Goal: Task Accomplishment & Management: Manage account settings

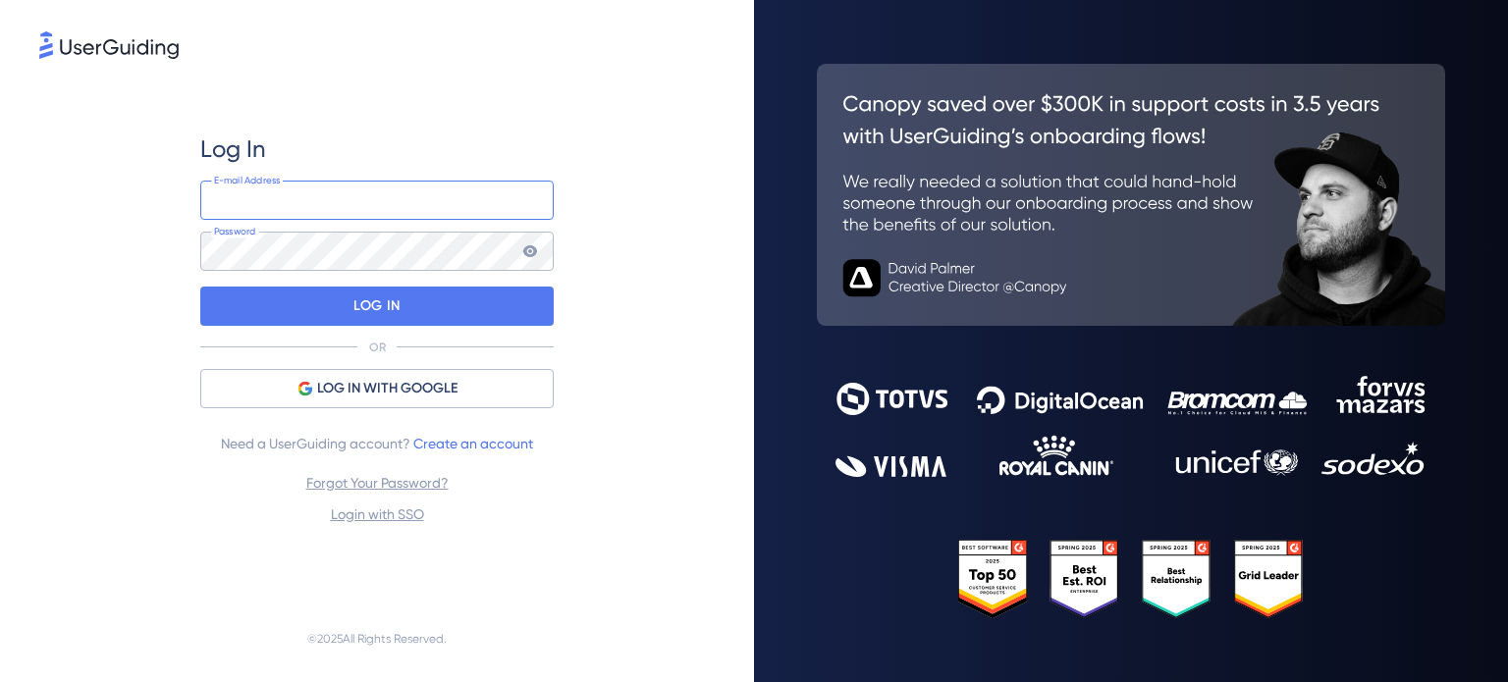
click at [387, 211] on input "email" at bounding box center [376, 200] width 353 height 39
click at [387, 211] on input "[PERSON_NAME].[PERSON_NAME]" at bounding box center [376, 200] width 353 height 39
type input "[PERSON_NAME][EMAIL_ADDRESS][PERSON_NAME][DOMAIN_NAME]"
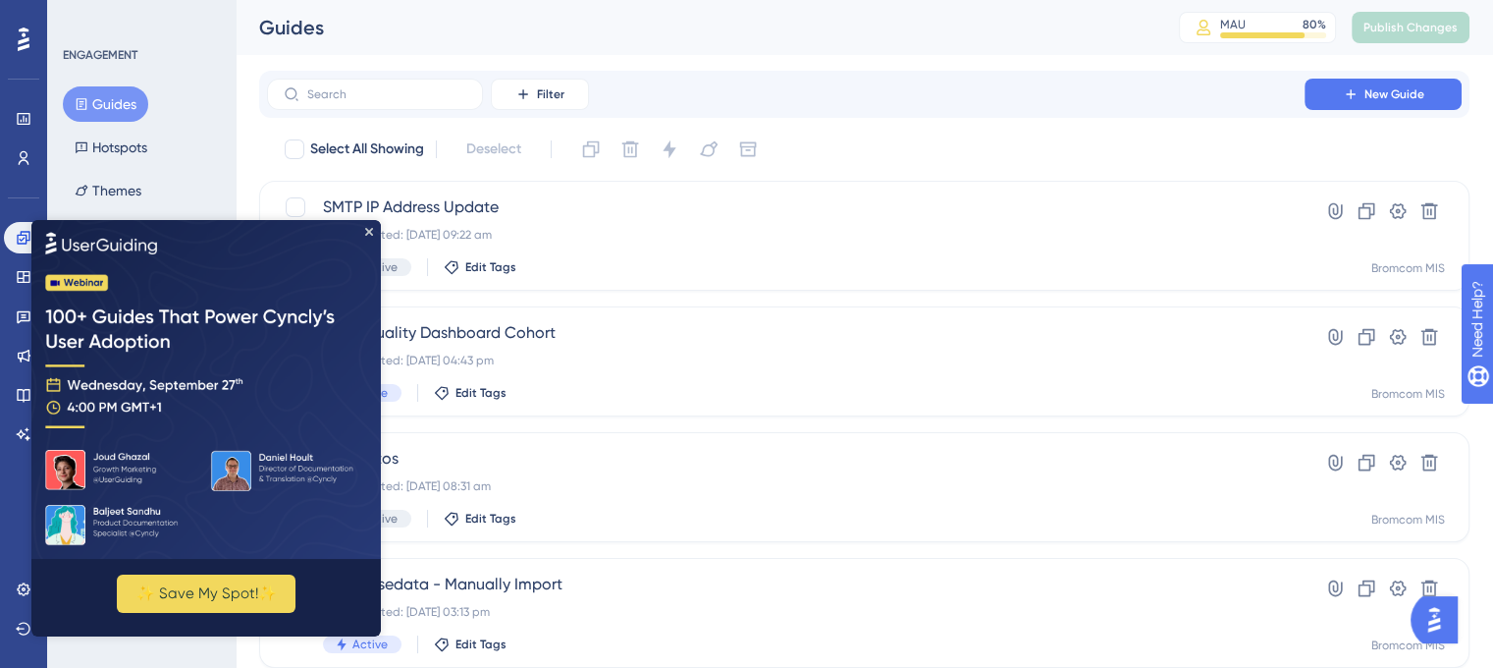
click at [874, 152] on div "Select All Showing Deselect" at bounding box center [876, 149] width 1187 height 31
click at [888, 152] on div "Select All Showing Deselect" at bounding box center [876, 149] width 1187 height 31
click at [362, 241] on img at bounding box center [206, 389] width 350 height 339
click at [368, 235] on icon "Close Preview" at bounding box center [369, 232] width 8 height 8
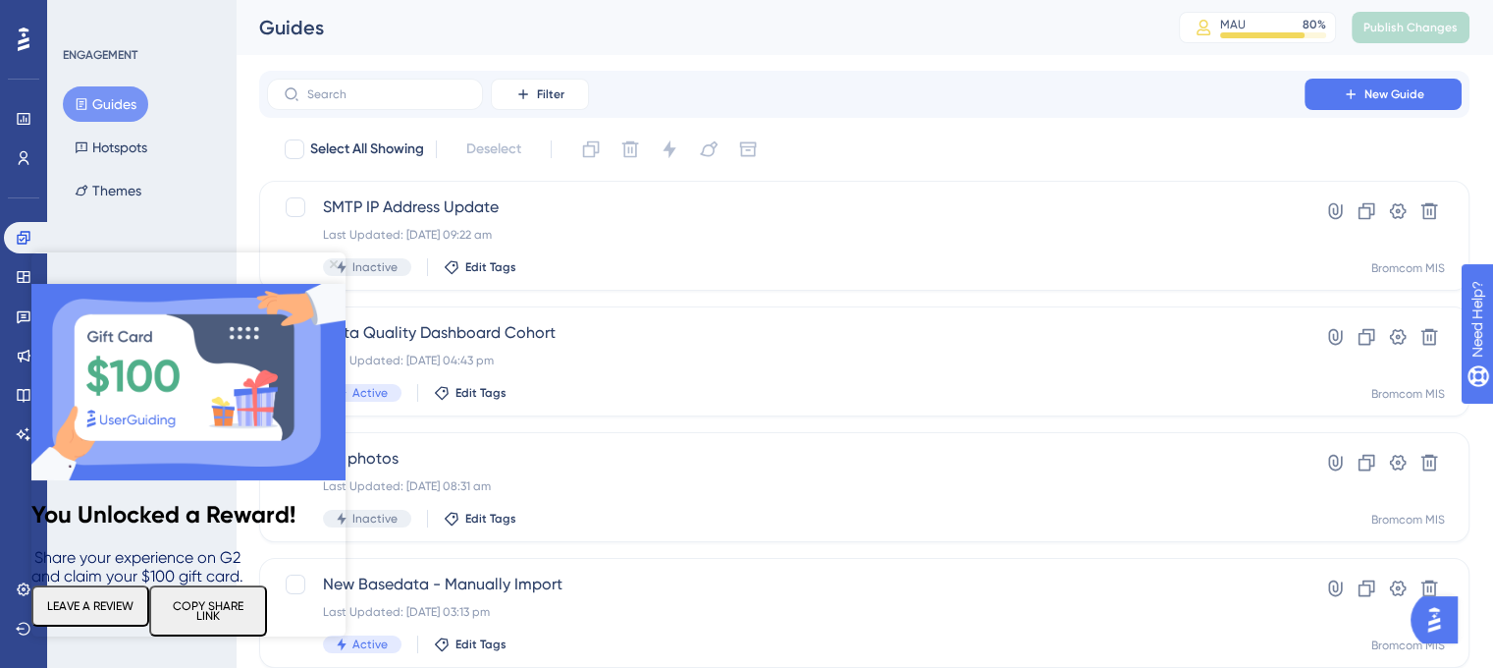
click at [331, 265] on icon "Close Preview" at bounding box center [334, 264] width 8 height 8
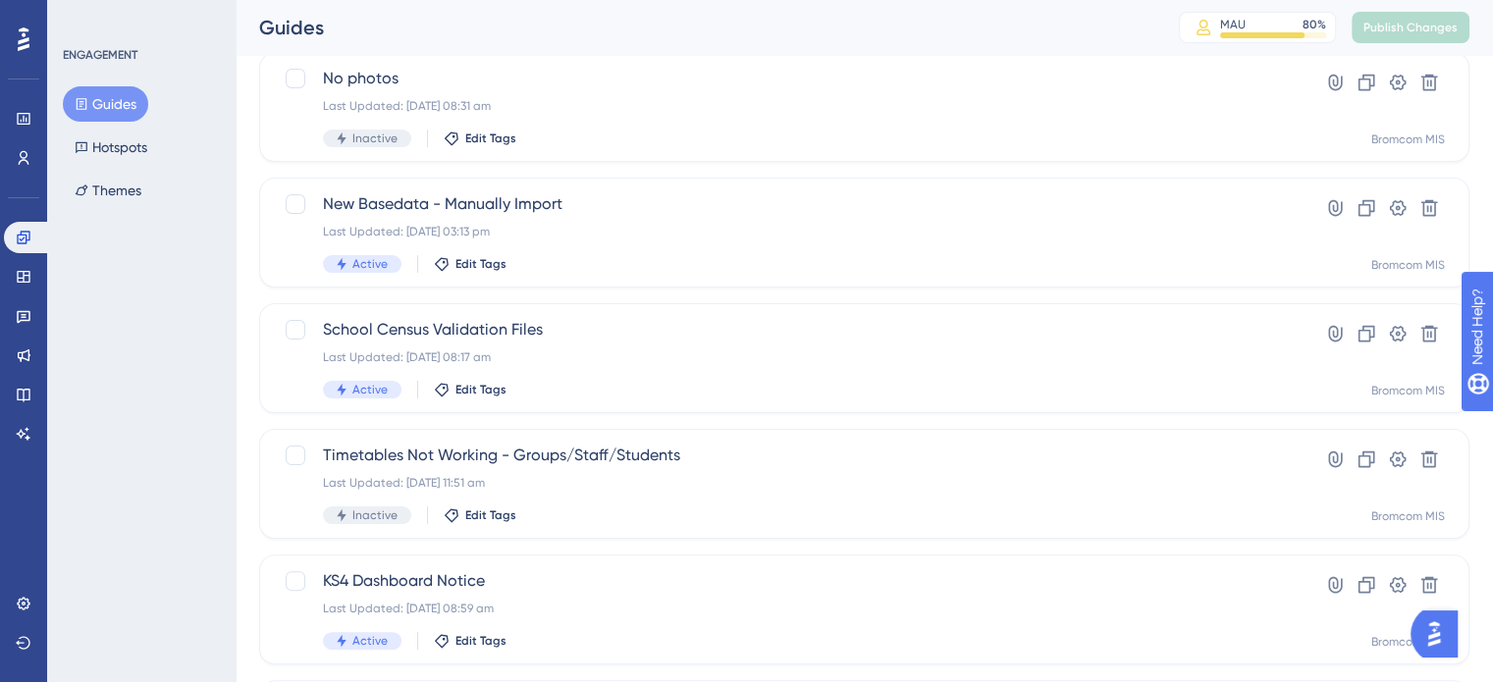
scroll to position [393, 0]
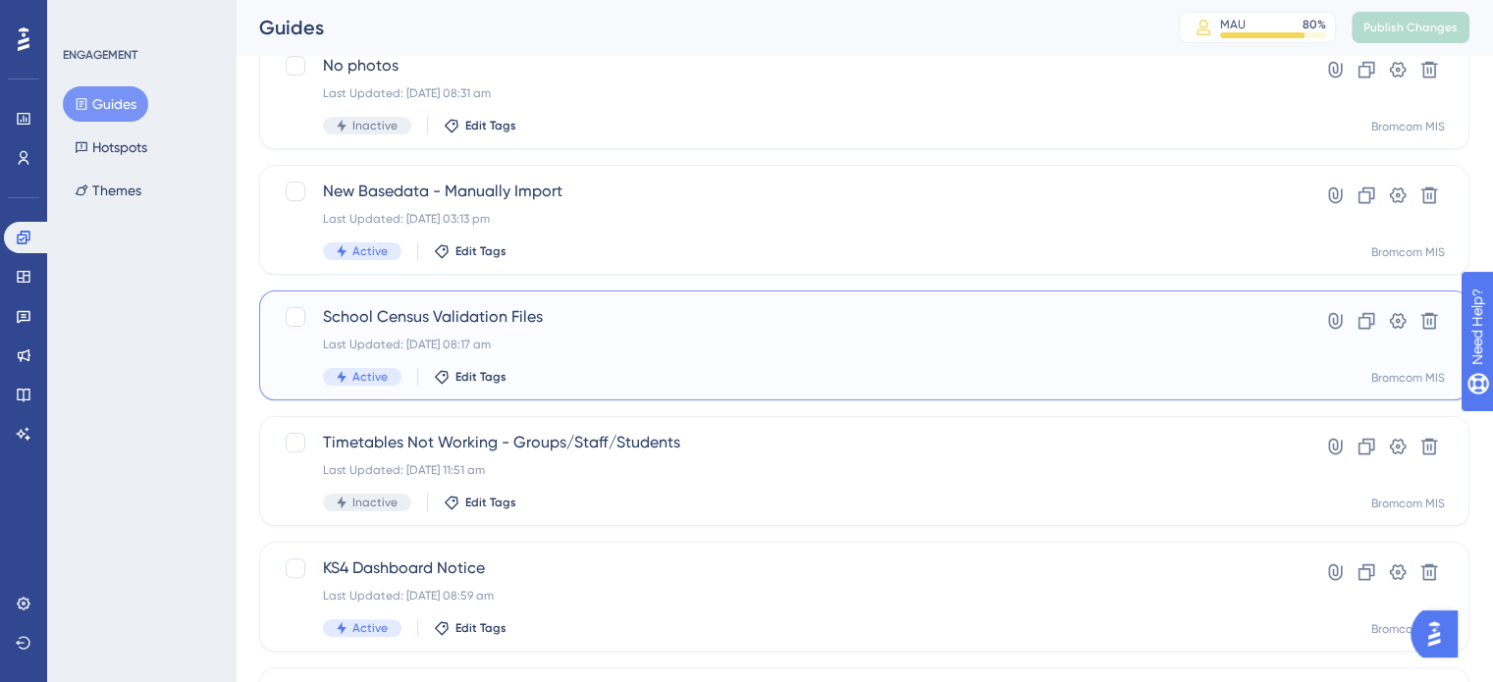
click at [488, 319] on span "School Census Validation Files" at bounding box center [786, 317] width 926 height 24
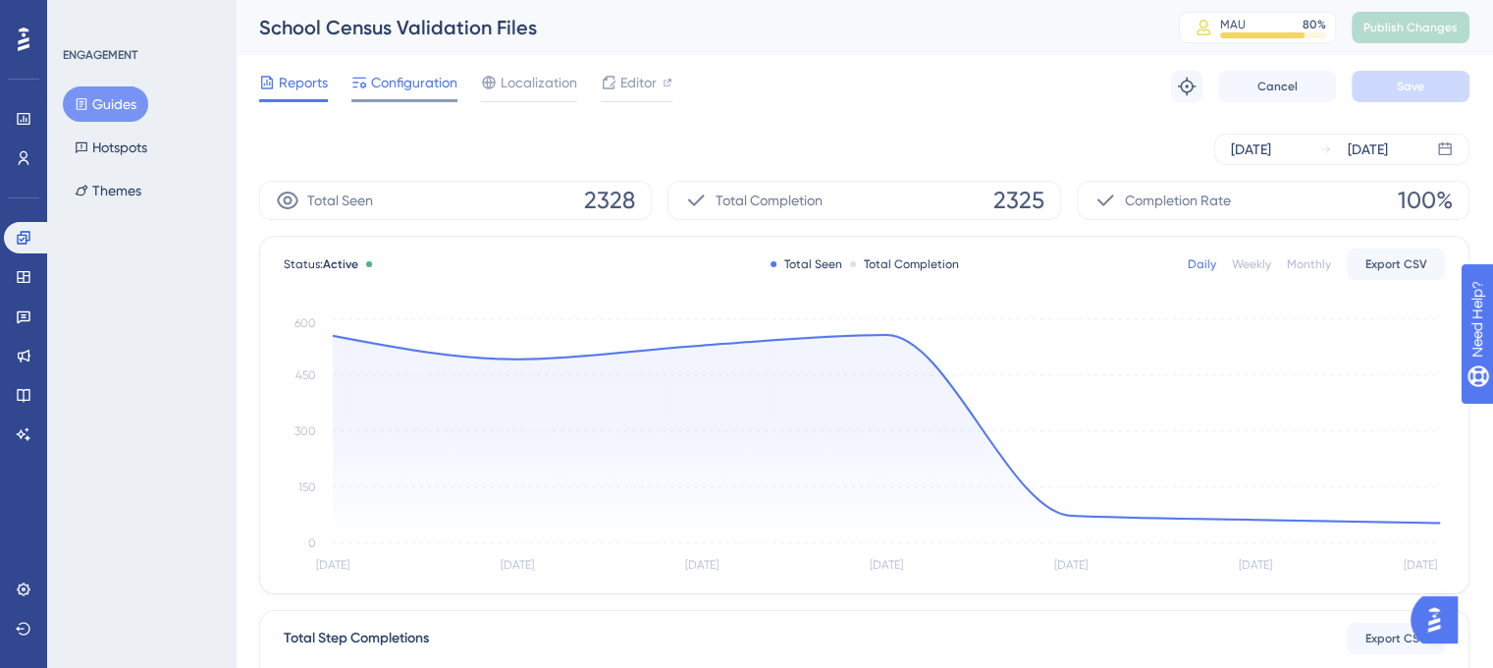
click at [396, 77] on span "Configuration" at bounding box center [414, 83] width 86 height 24
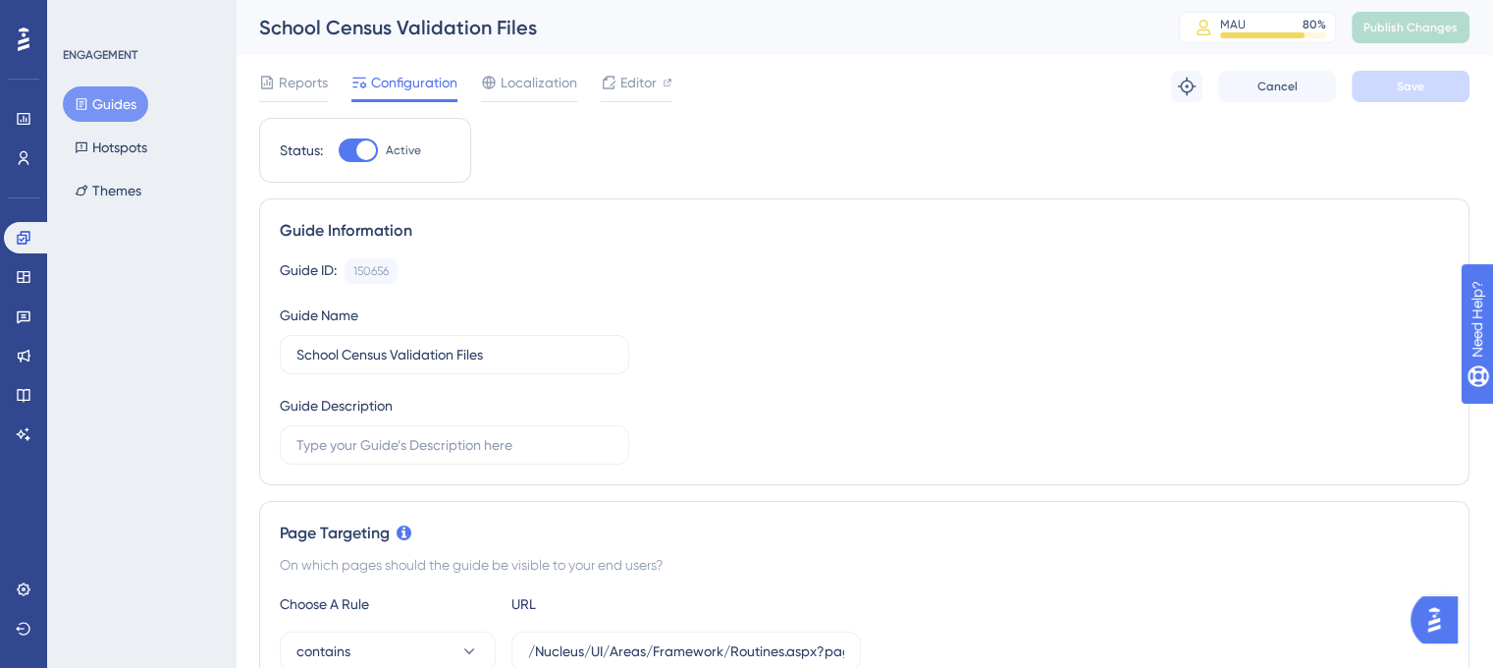
click at [348, 146] on div at bounding box center [358, 150] width 39 height 24
click at [339, 150] on input "Active" at bounding box center [338, 150] width 1 height 1
checkbox input "false"
click at [1435, 81] on button "Save" at bounding box center [1411, 86] width 118 height 31
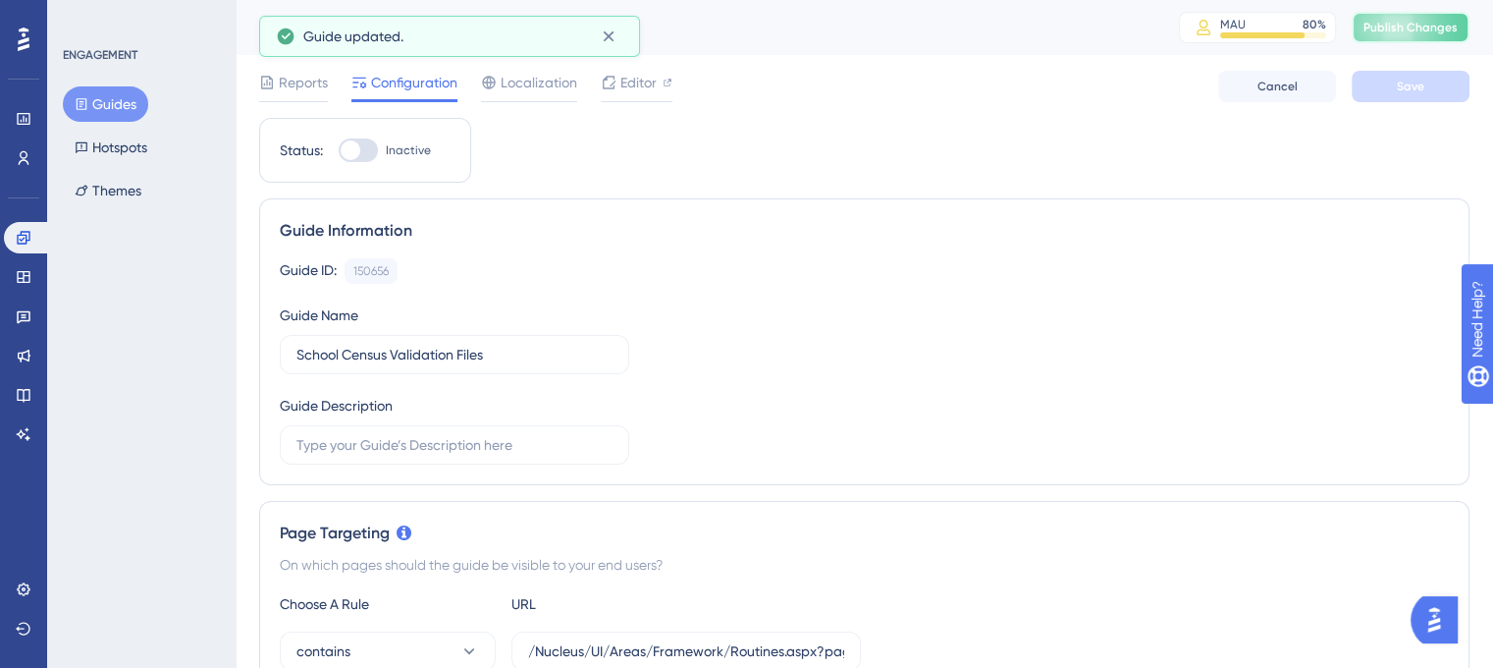
click at [1453, 23] on span "Publish Changes" at bounding box center [1411, 28] width 94 height 16
